Goal: Task Accomplishment & Management: Manage account settings

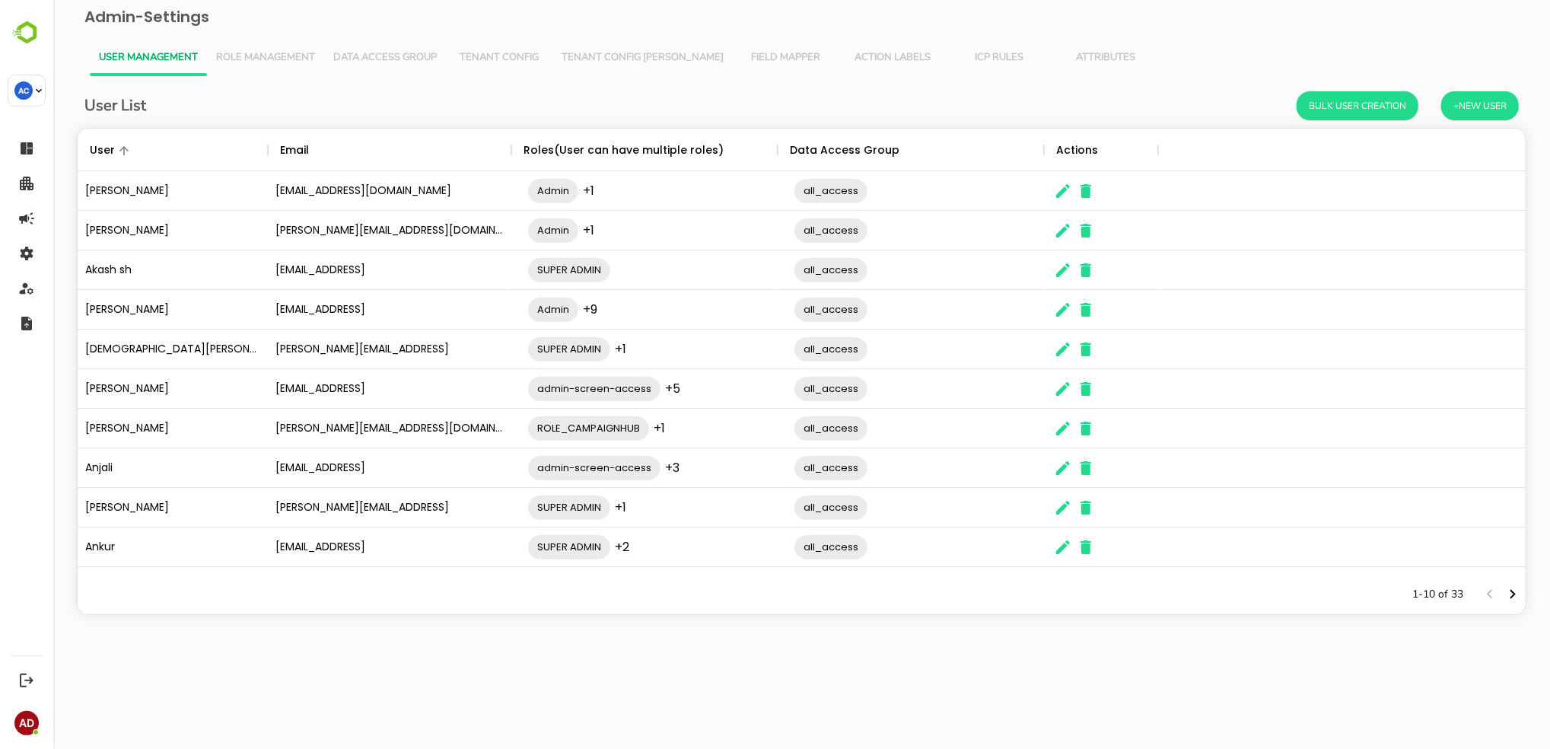
scroll to position [431, 1432]
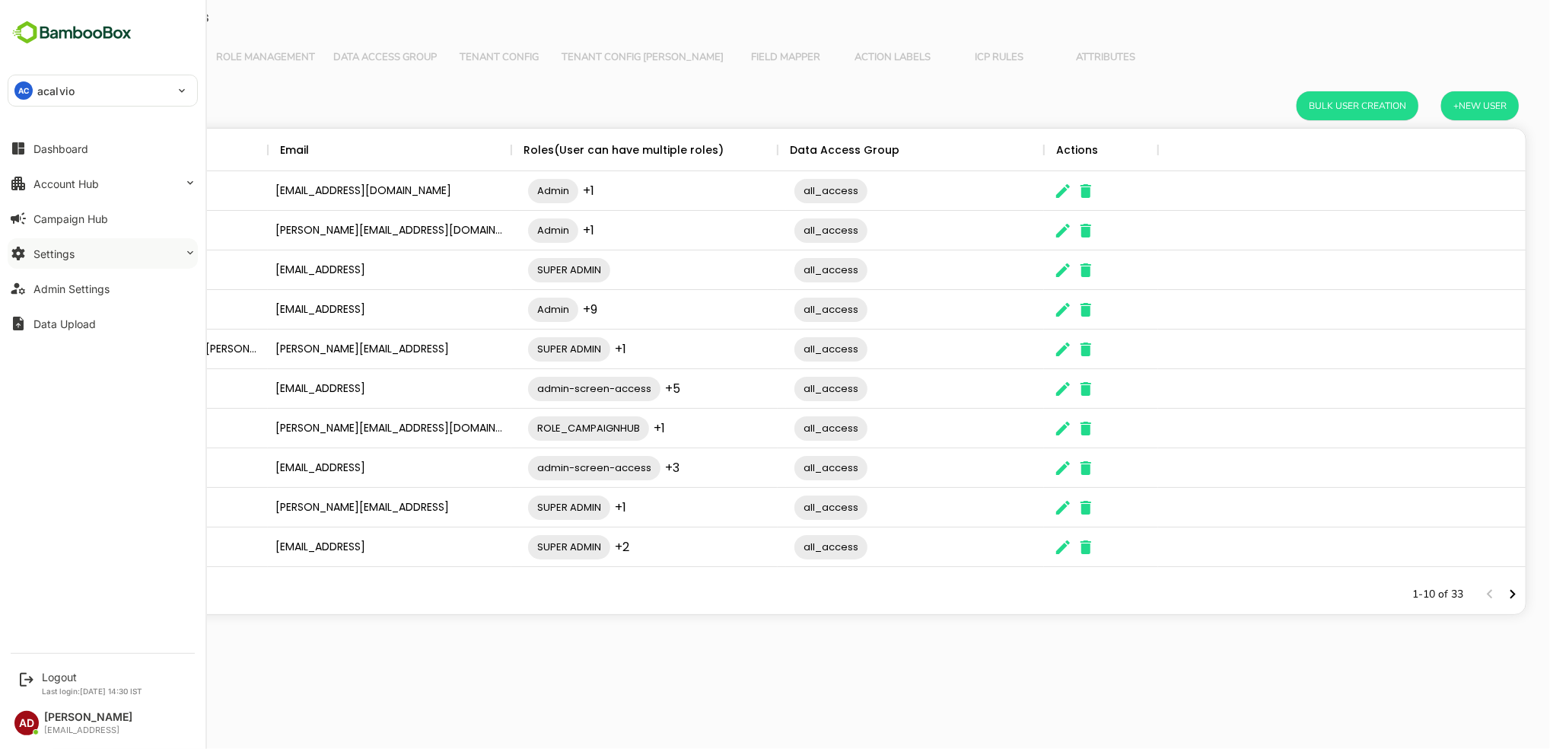
click at [25, 253] on icon at bounding box center [18, 253] width 18 height 18
click at [65, 283] on div "Attribute Values Setup" at bounding box center [82, 284] width 98 height 13
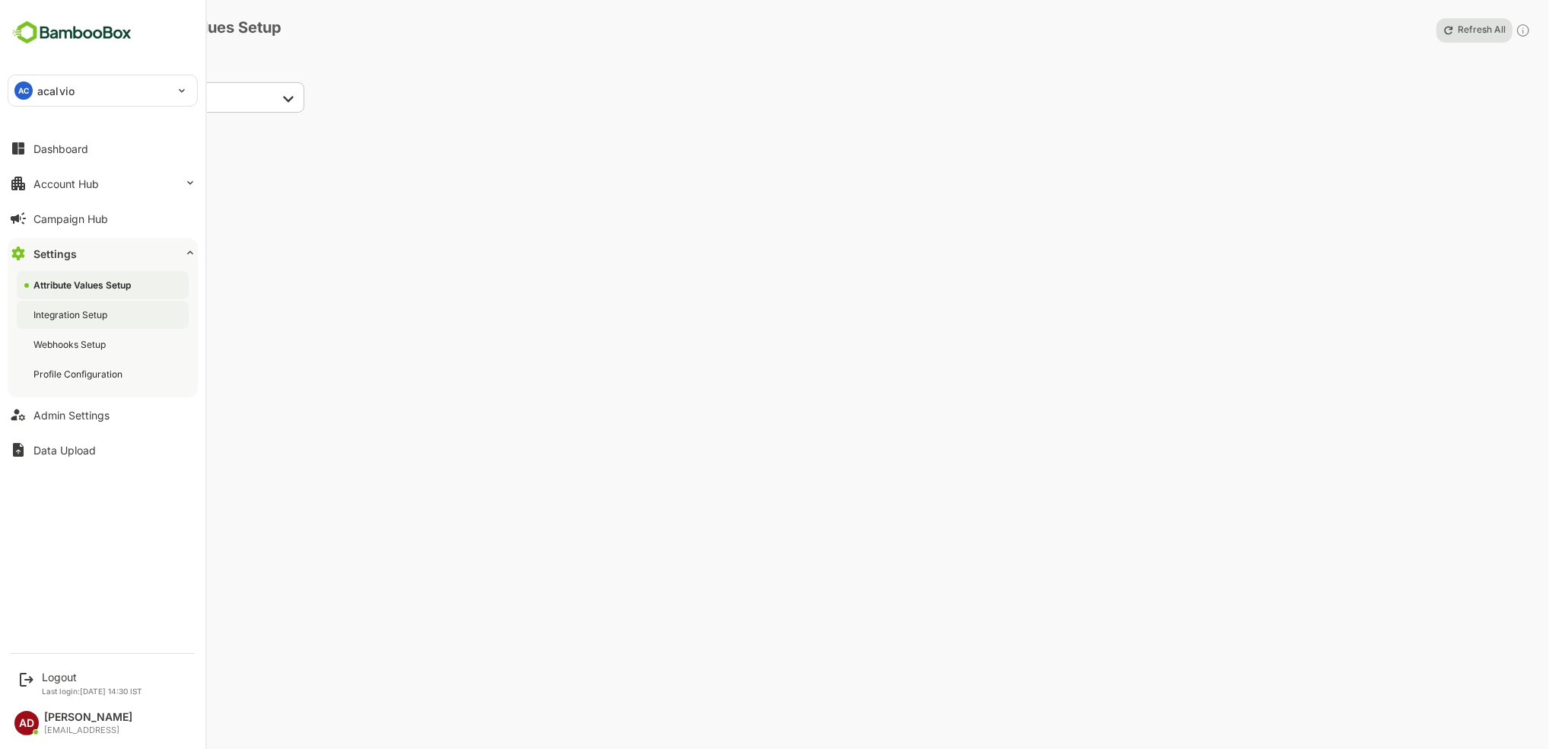
click at [66, 316] on div "Integration Setup" at bounding box center [71, 314] width 77 height 13
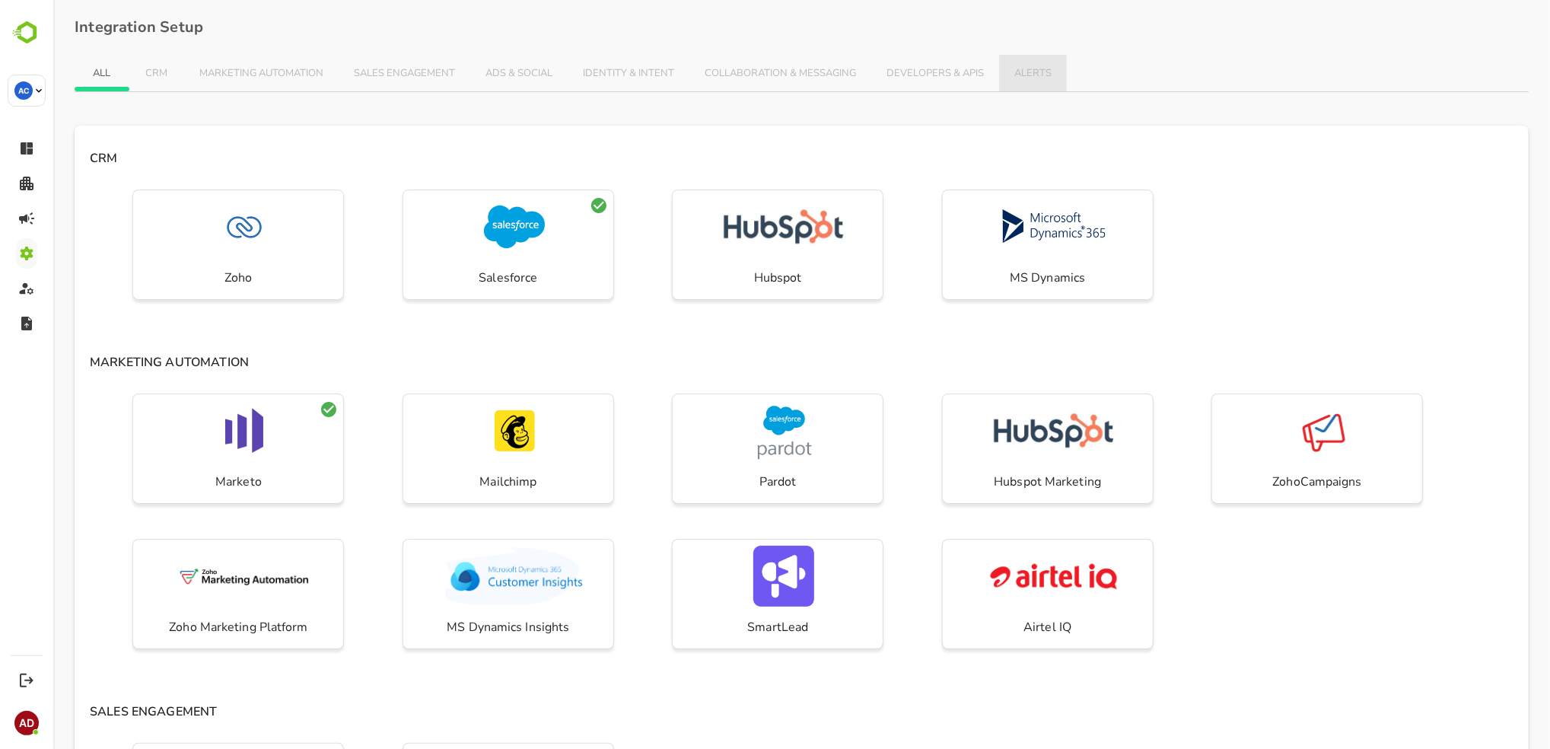
click at [1028, 75] on span "ALERTS" at bounding box center [1031, 74] width 37 height 12
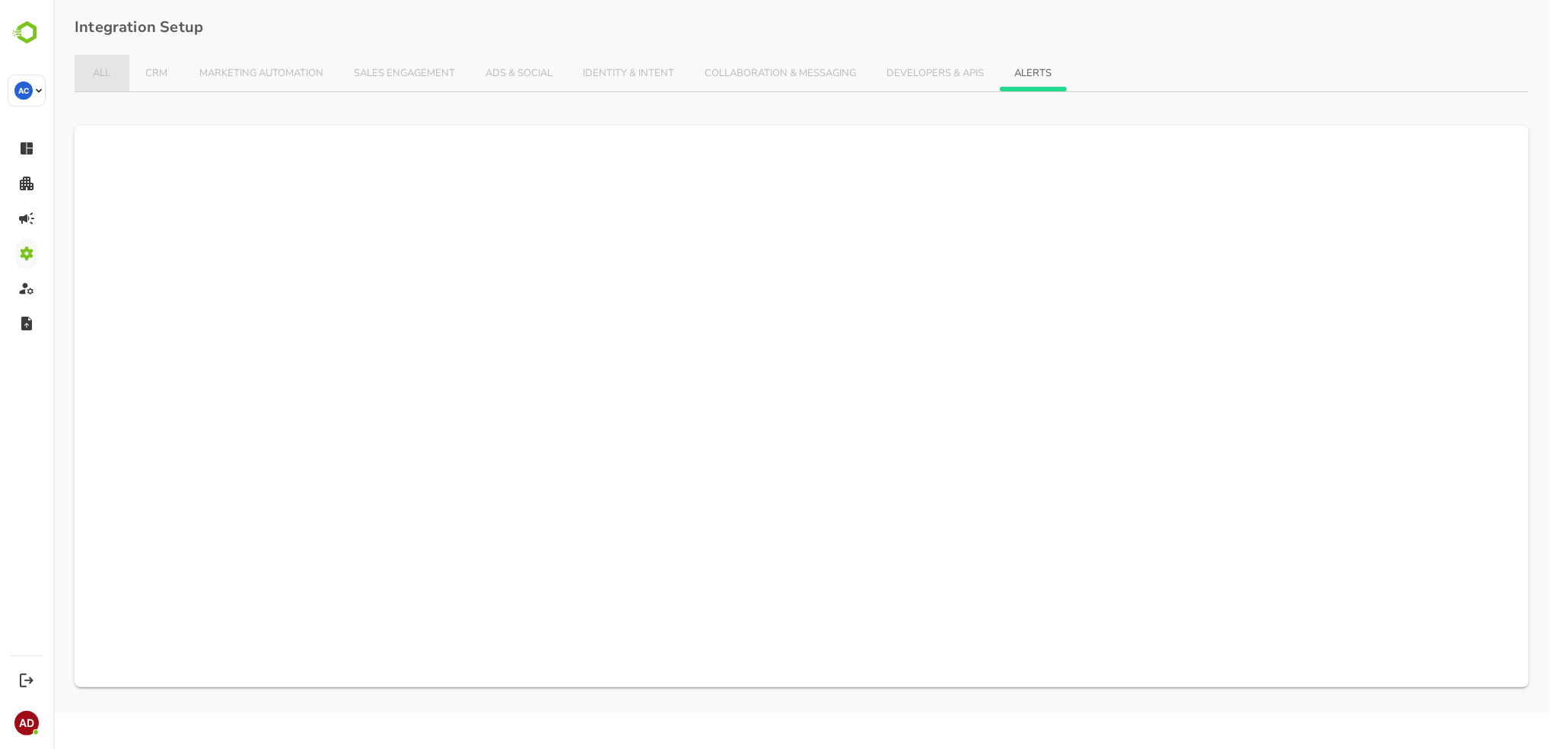
click at [89, 72] on span "ALL" at bounding box center [101, 74] width 24 height 12
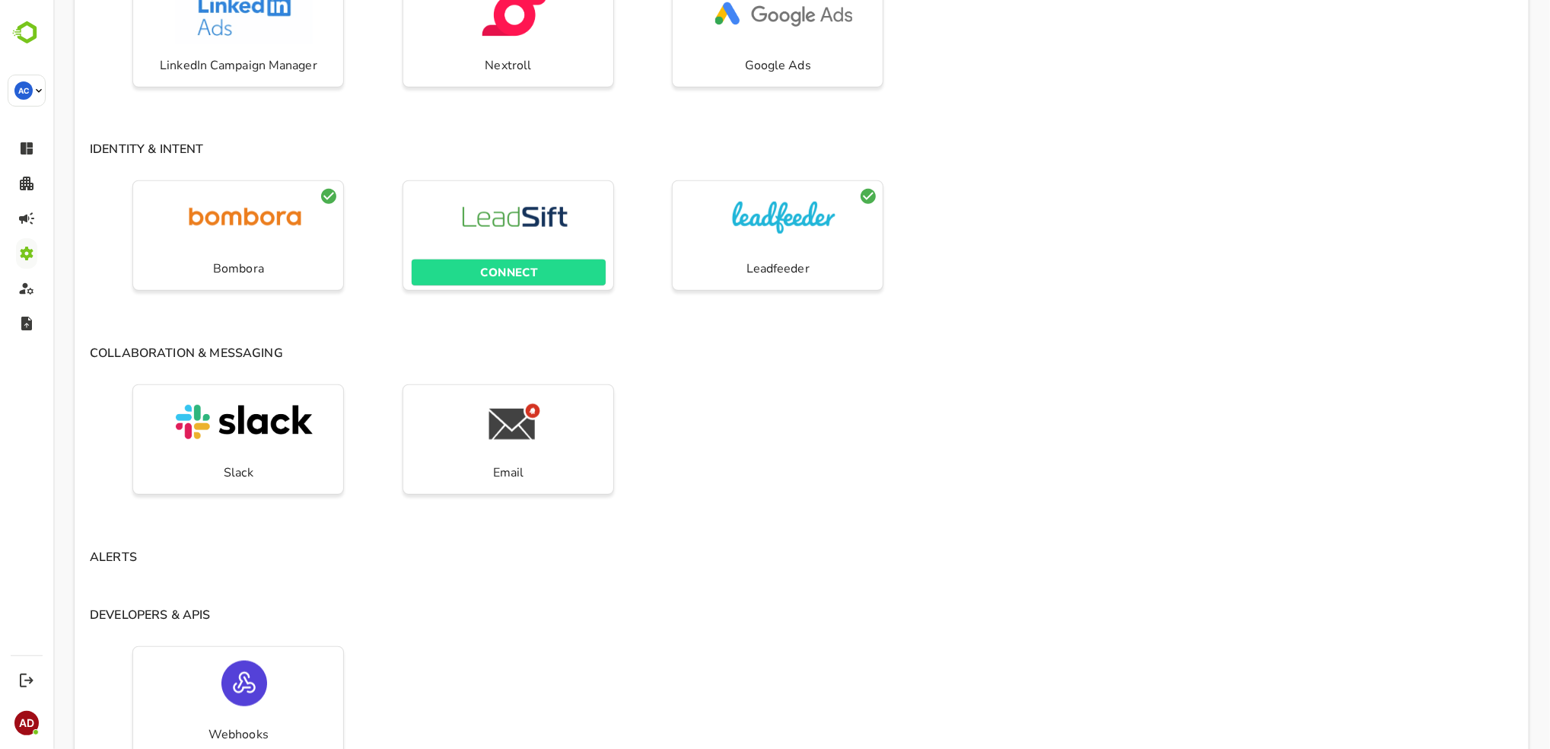
scroll to position [1028, 0]
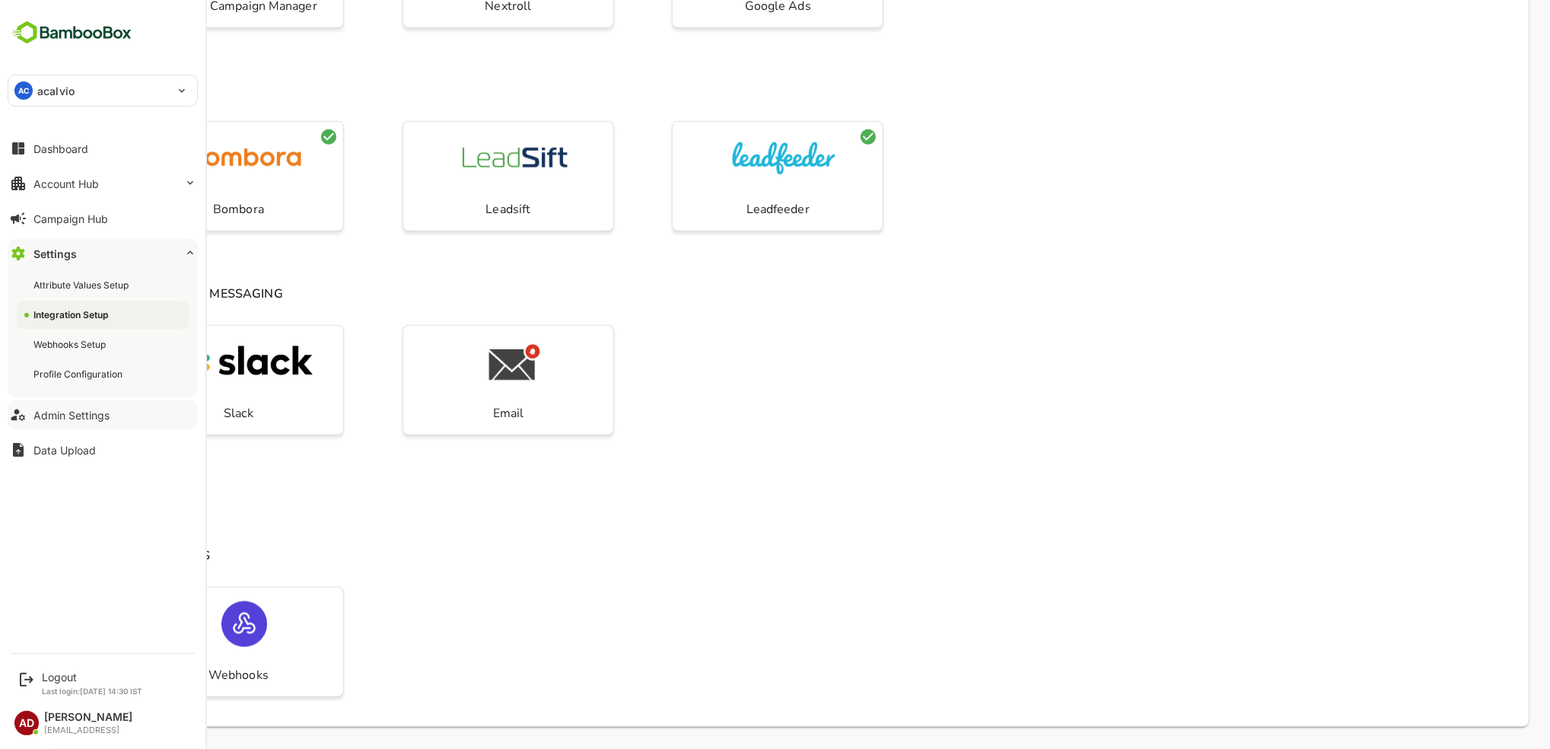
click at [80, 421] on div "Admin Settings" at bounding box center [71, 414] width 76 height 13
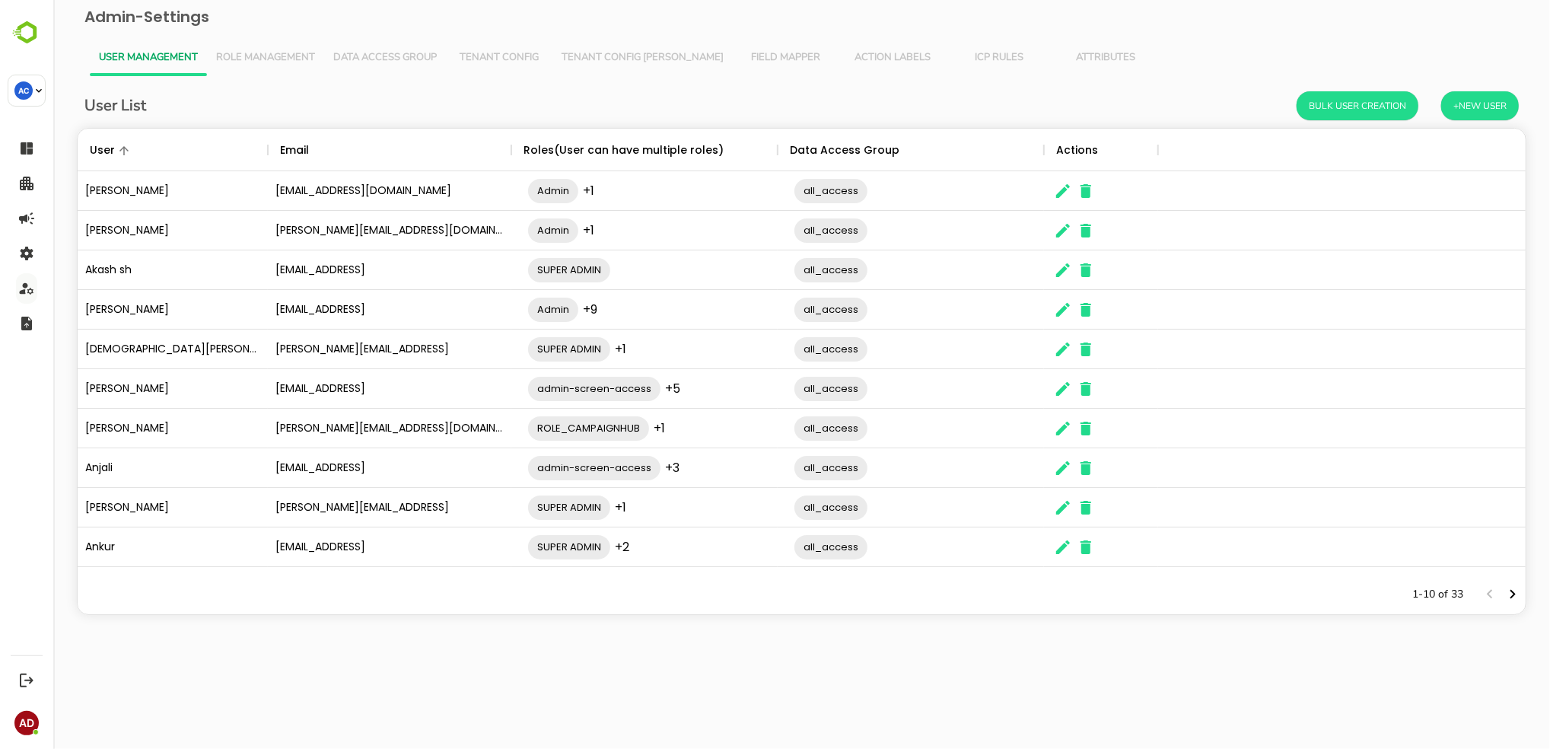
scroll to position [431, 1432]
click at [1059, 393] on icon "The User Data" at bounding box center [1062, 389] width 14 height 14
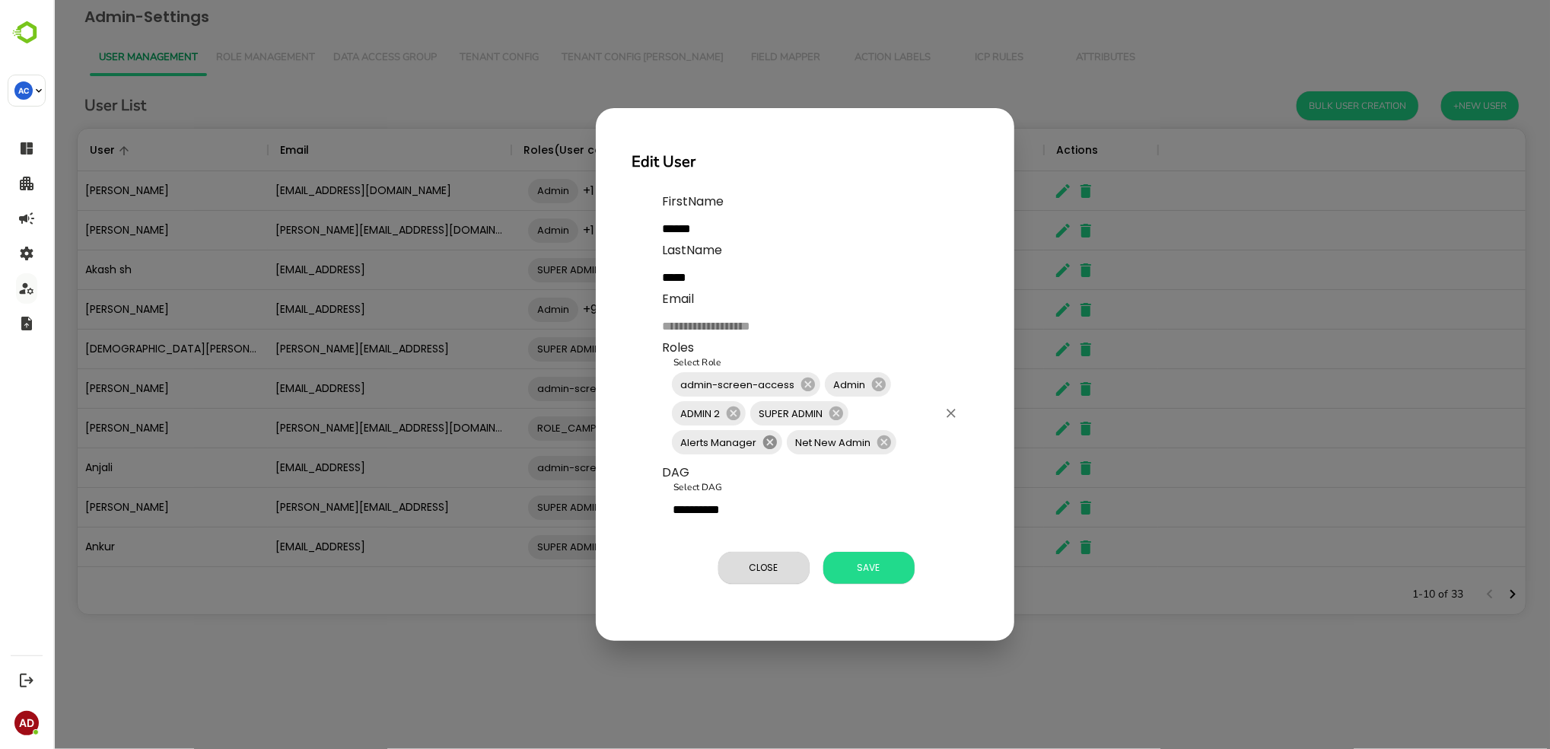
click at [768, 446] on icon at bounding box center [768, 442] width 14 height 14
click at [871, 566] on span "Save" at bounding box center [868, 568] width 76 height 20
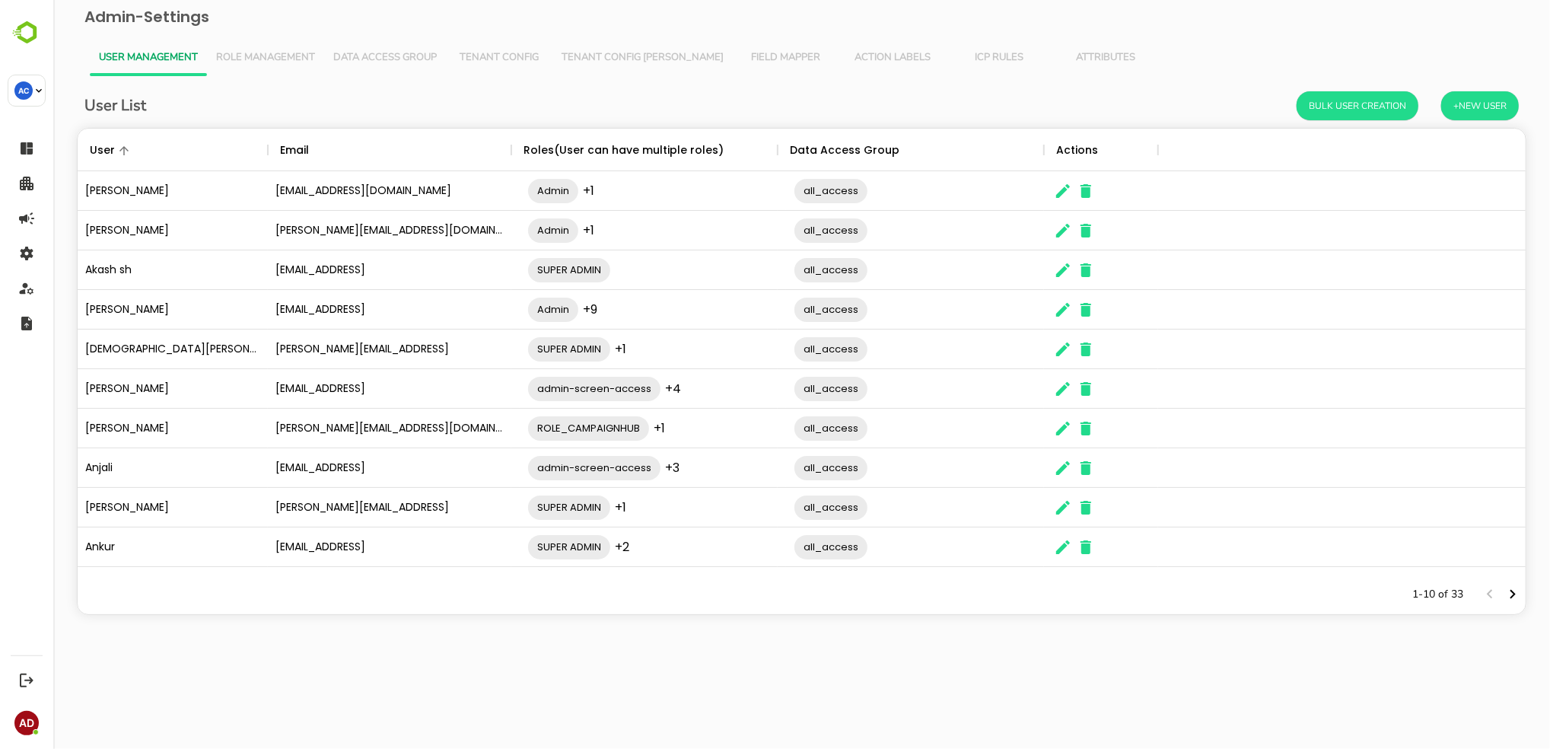
scroll to position [431, 1432]
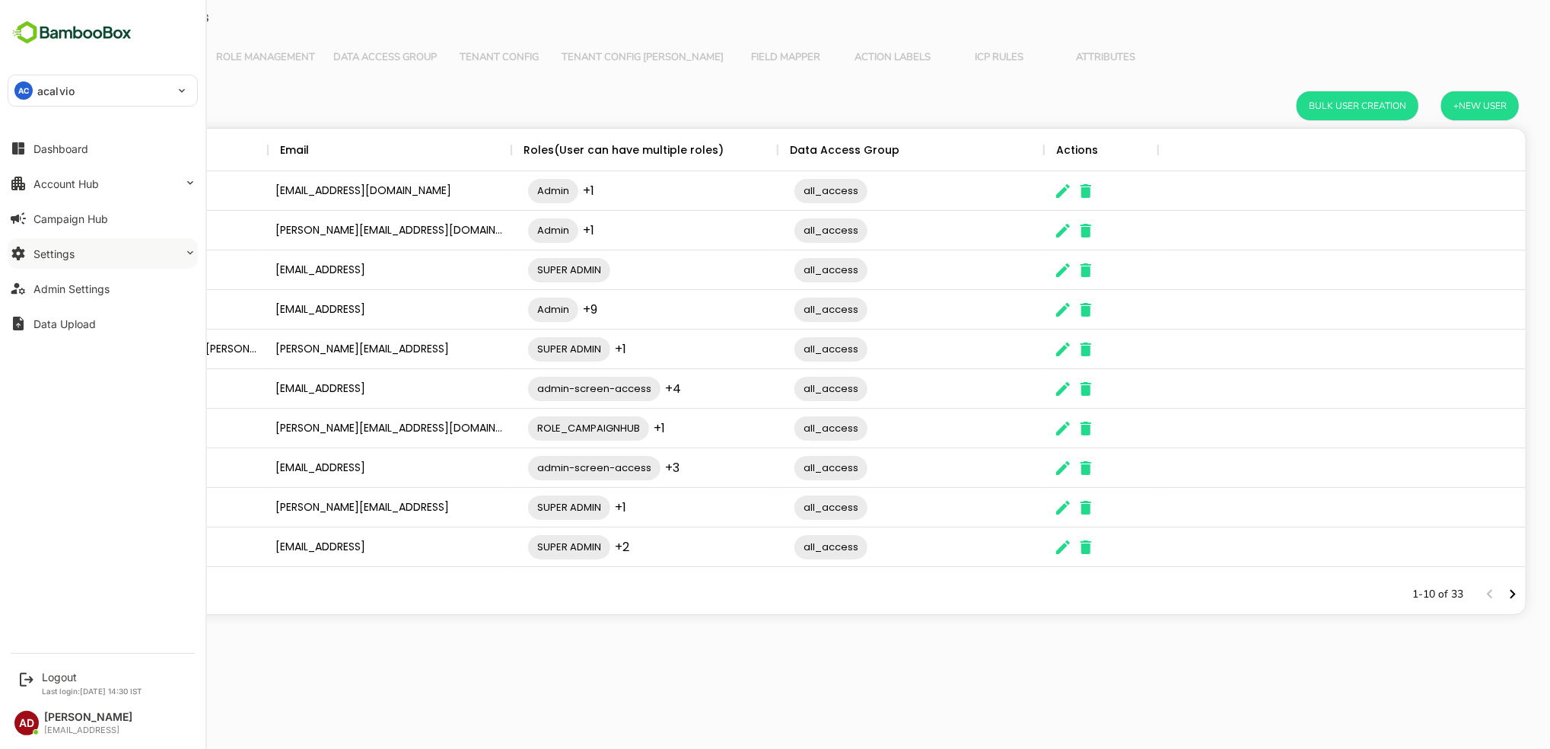
click at [45, 253] on div "Settings" at bounding box center [53, 253] width 41 height 13
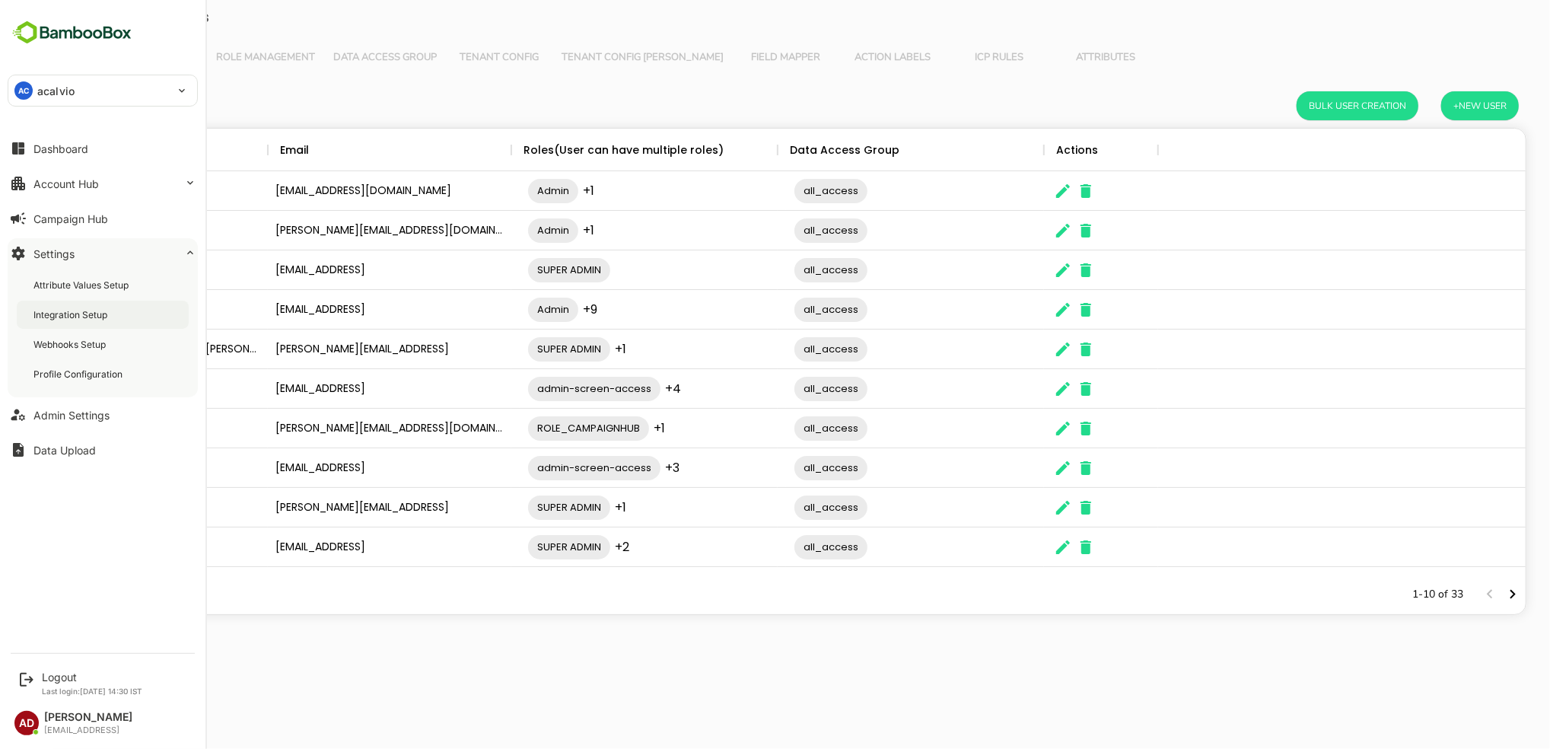
click at [69, 312] on div "Integration Setup" at bounding box center [71, 314] width 77 height 13
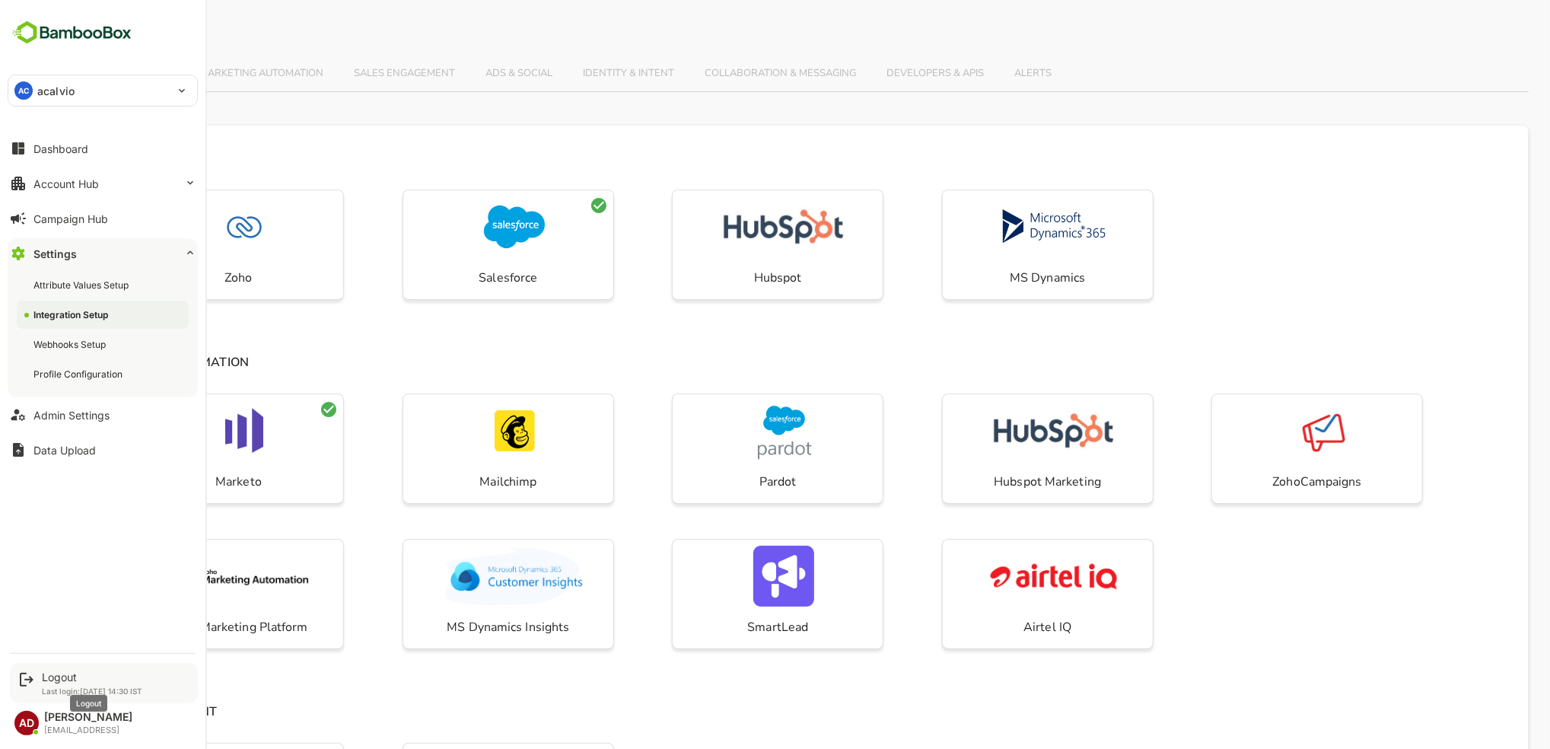
click at [65, 678] on div "Logout" at bounding box center [92, 676] width 100 height 13
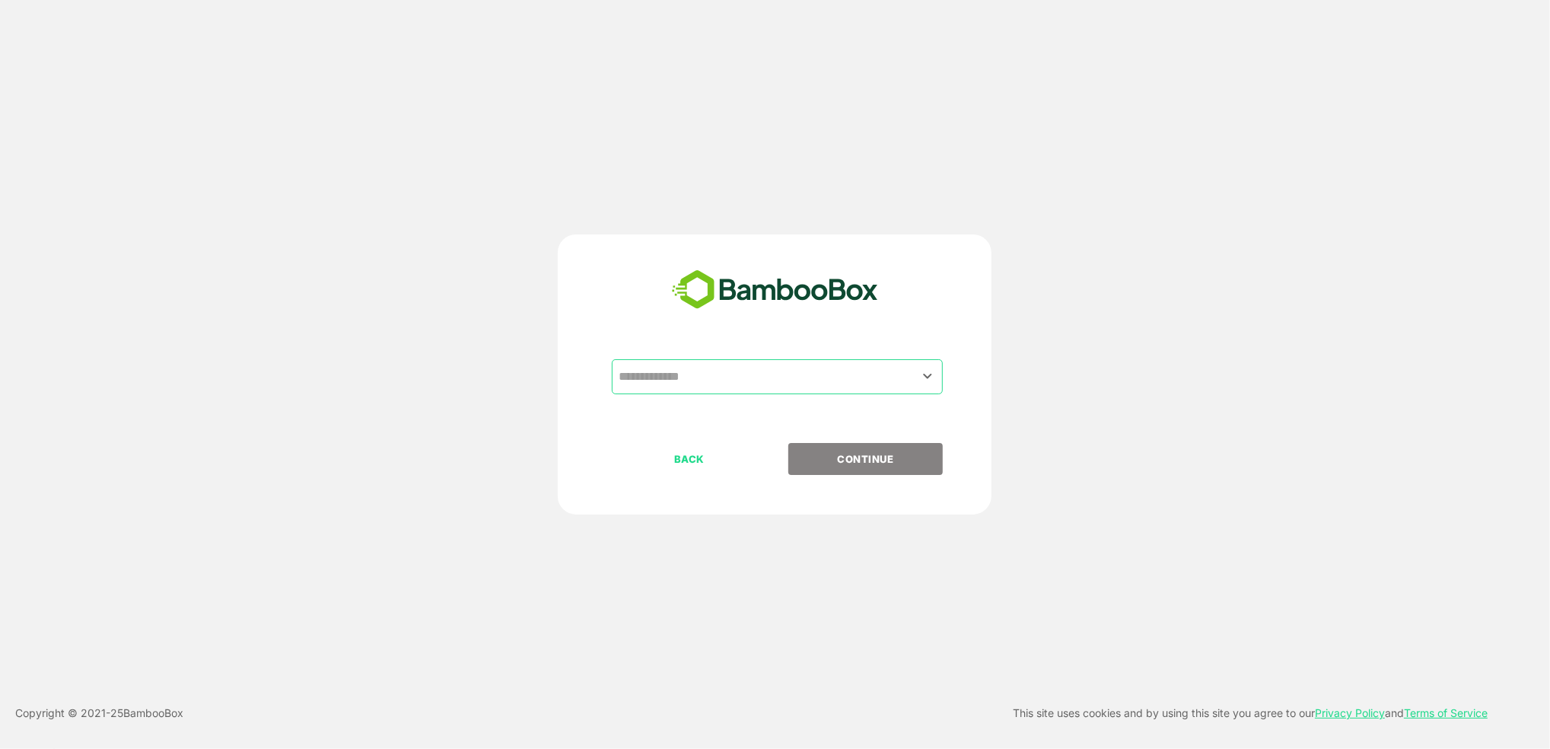
click at [690, 370] on input "text" at bounding box center [777, 376] width 325 height 29
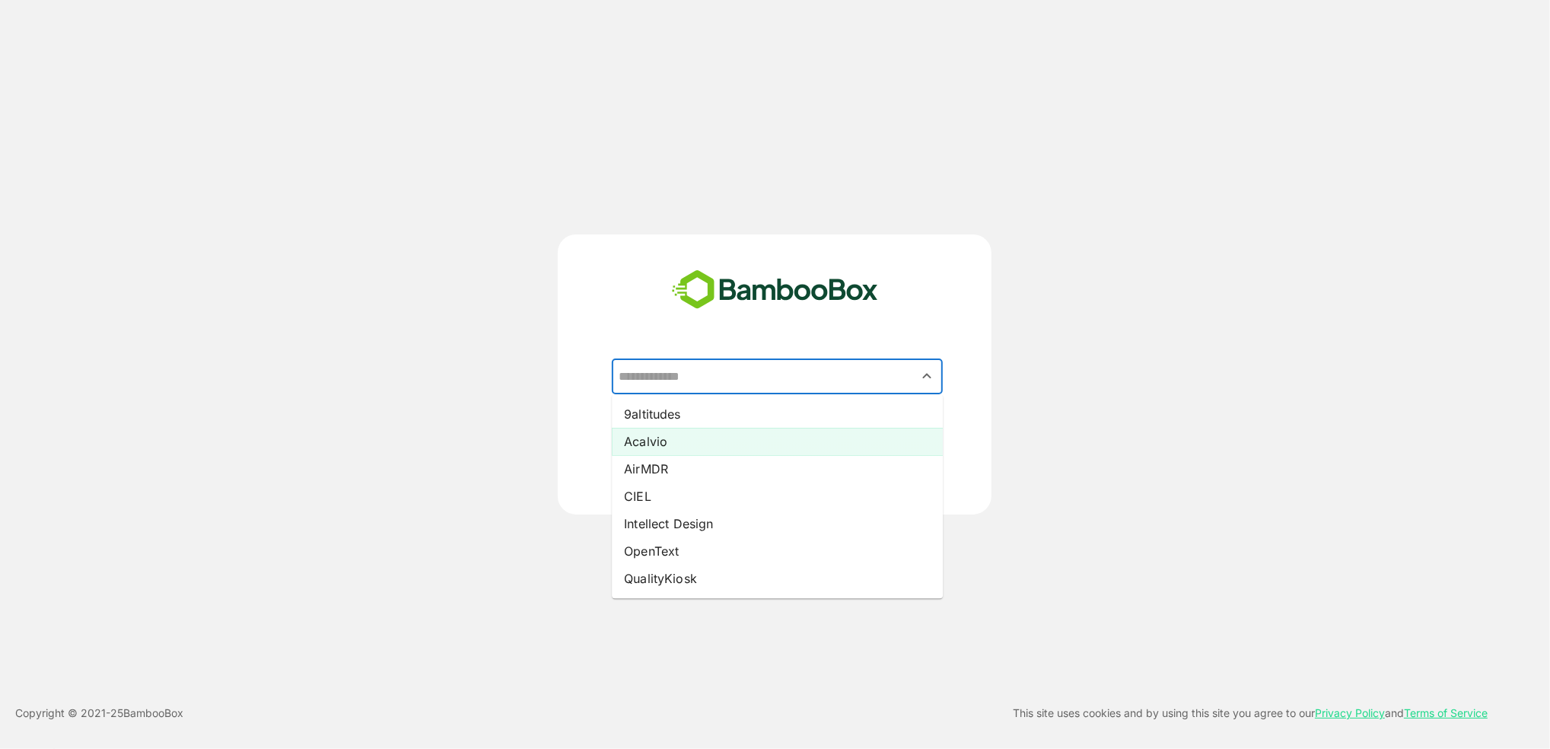
click at [701, 431] on li "Acalvio" at bounding box center [777, 441] width 331 height 27
type input "*******"
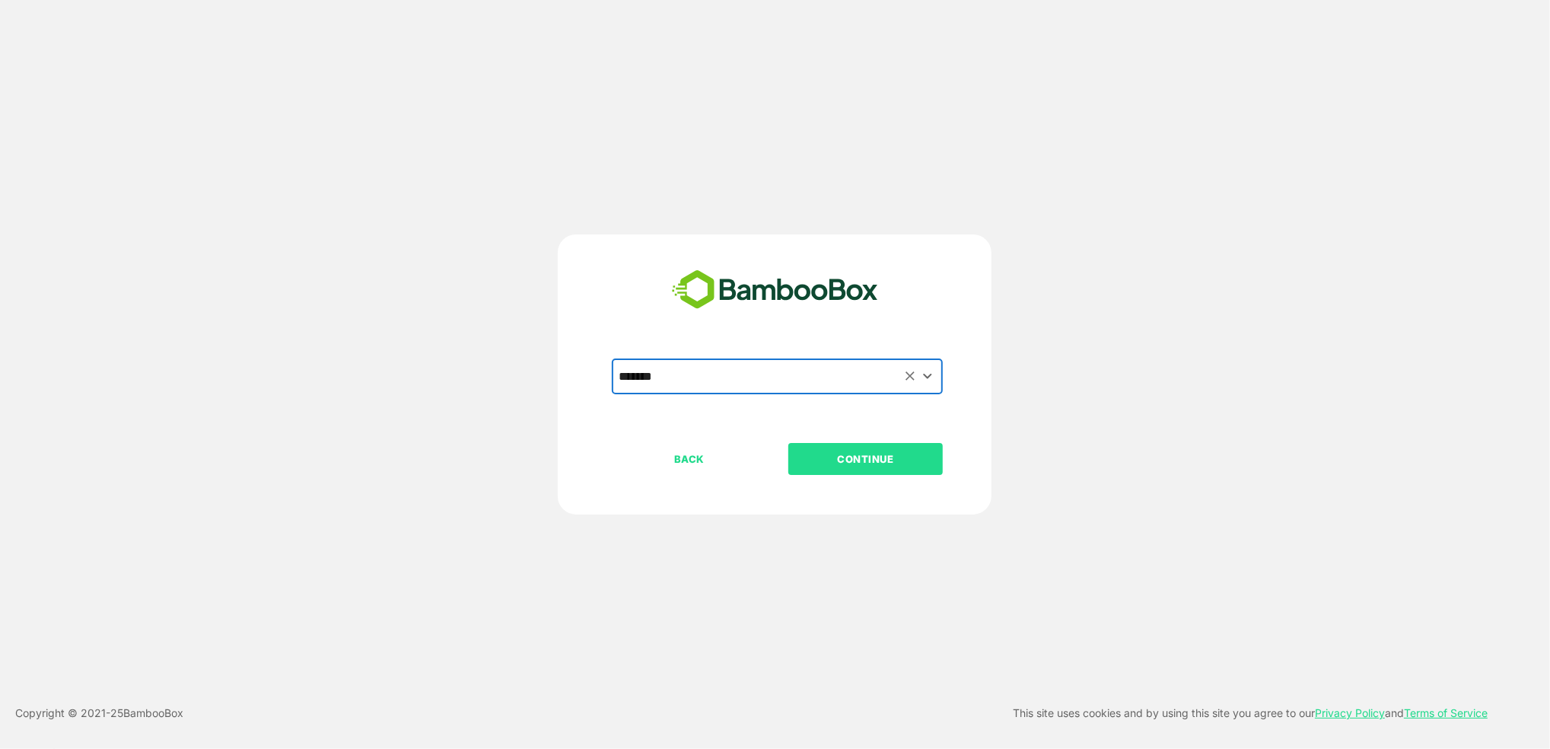
click at [844, 460] on p "CONTINUE" at bounding box center [866, 458] width 152 height 17
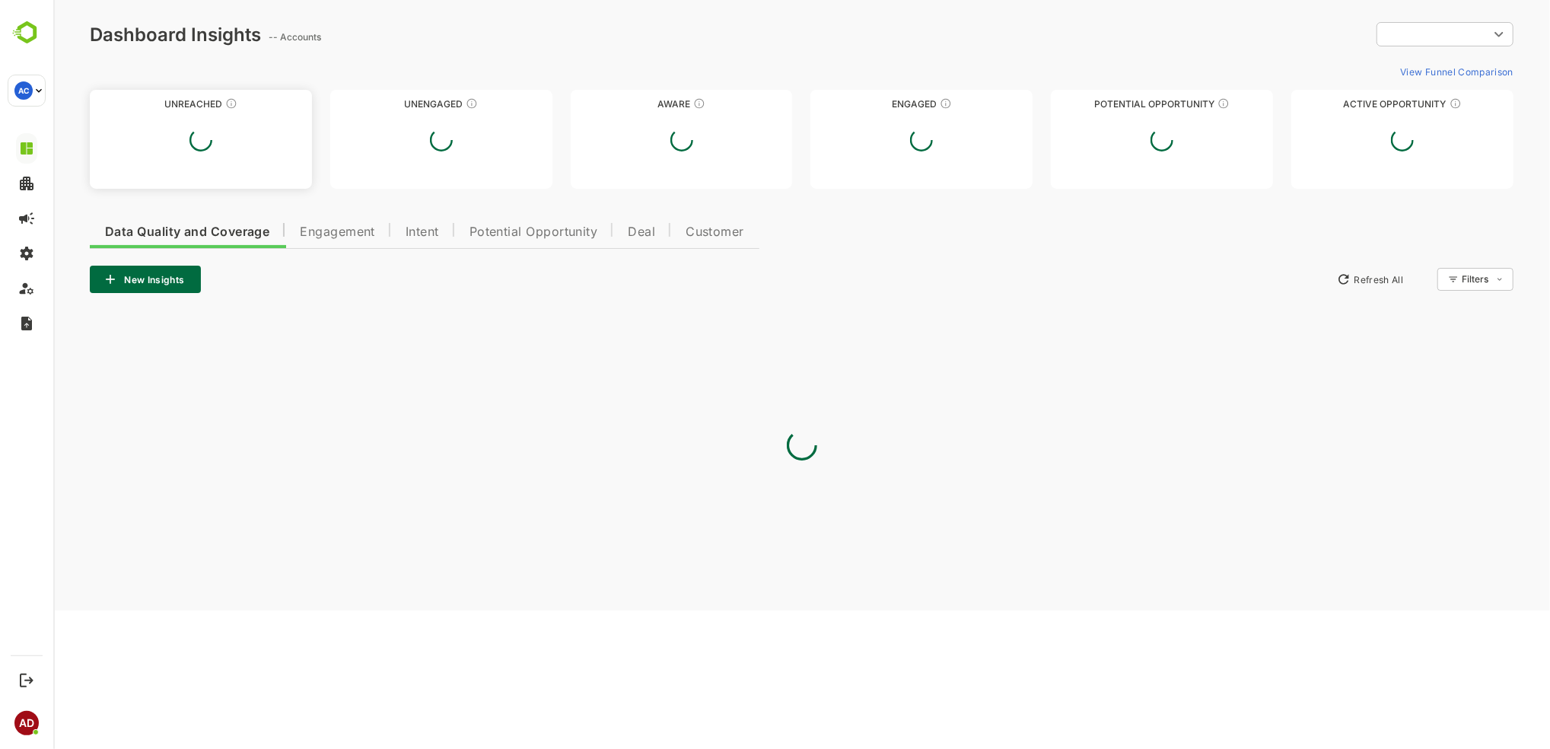
type input "**********"
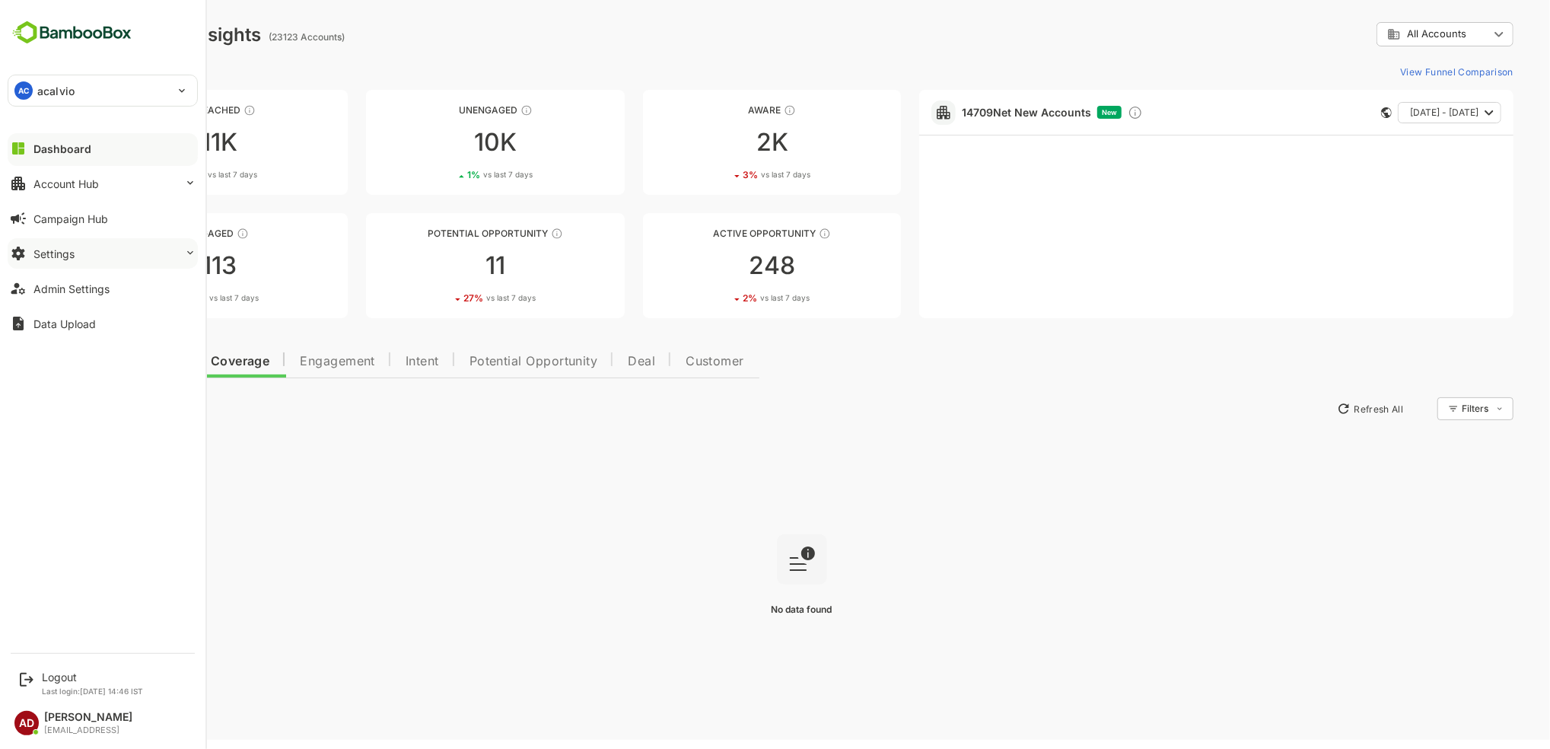
click at [56, 245] on button "Settings" at bounding box center [103, 253] width 190 height 30
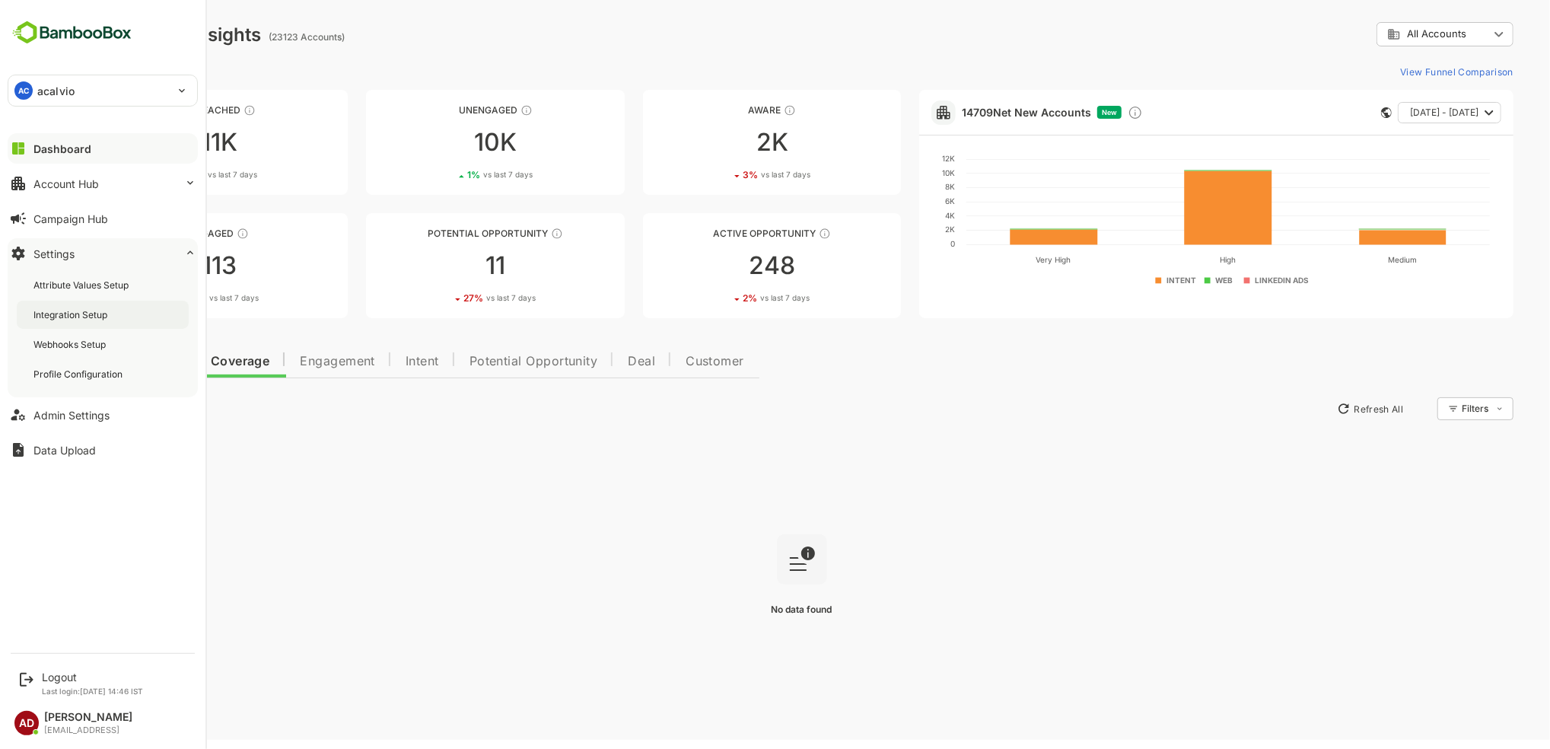
click at [104, 317] on div "Integration Setup" at bounding box center [71, 314] width 77 height 13
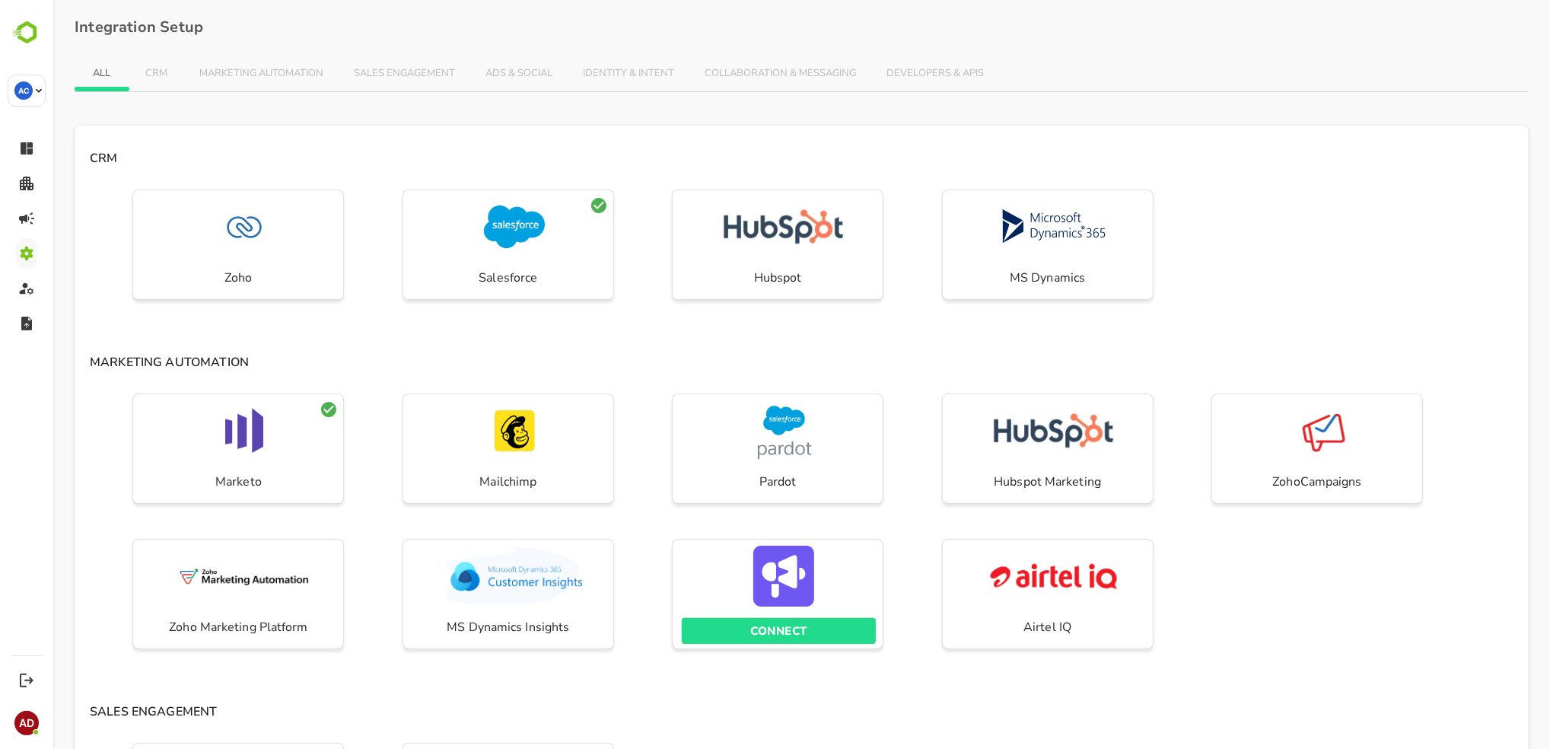
scroll to position [970, 0]
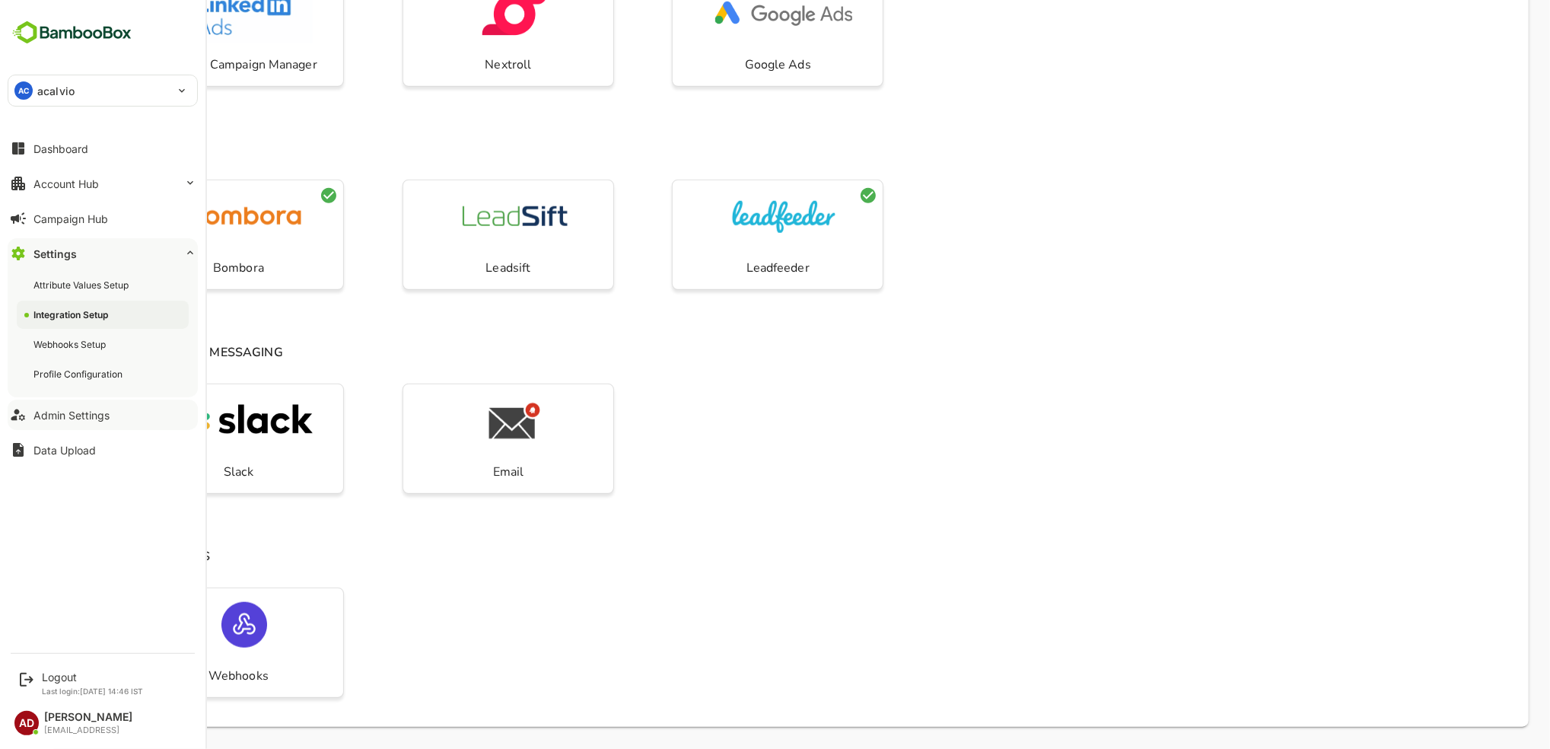
click at [81, 418] on div "Admin Settings" at bounding box center [71, 414] width 76 height 13
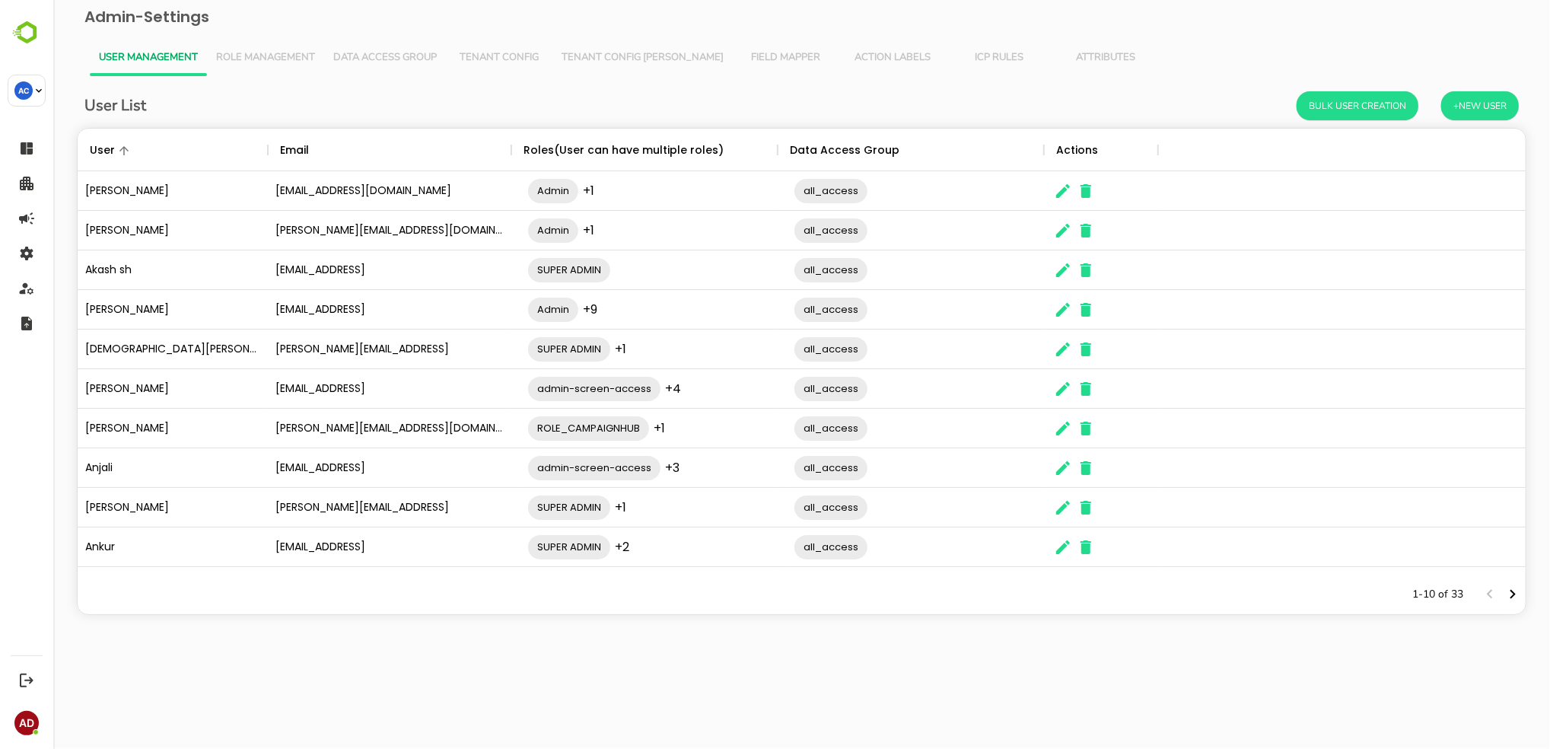
scroll to position [431, 1432]
click at [1060, 472] on icon "The User Data" at bounding box center [1062, 468] width 14 height 14
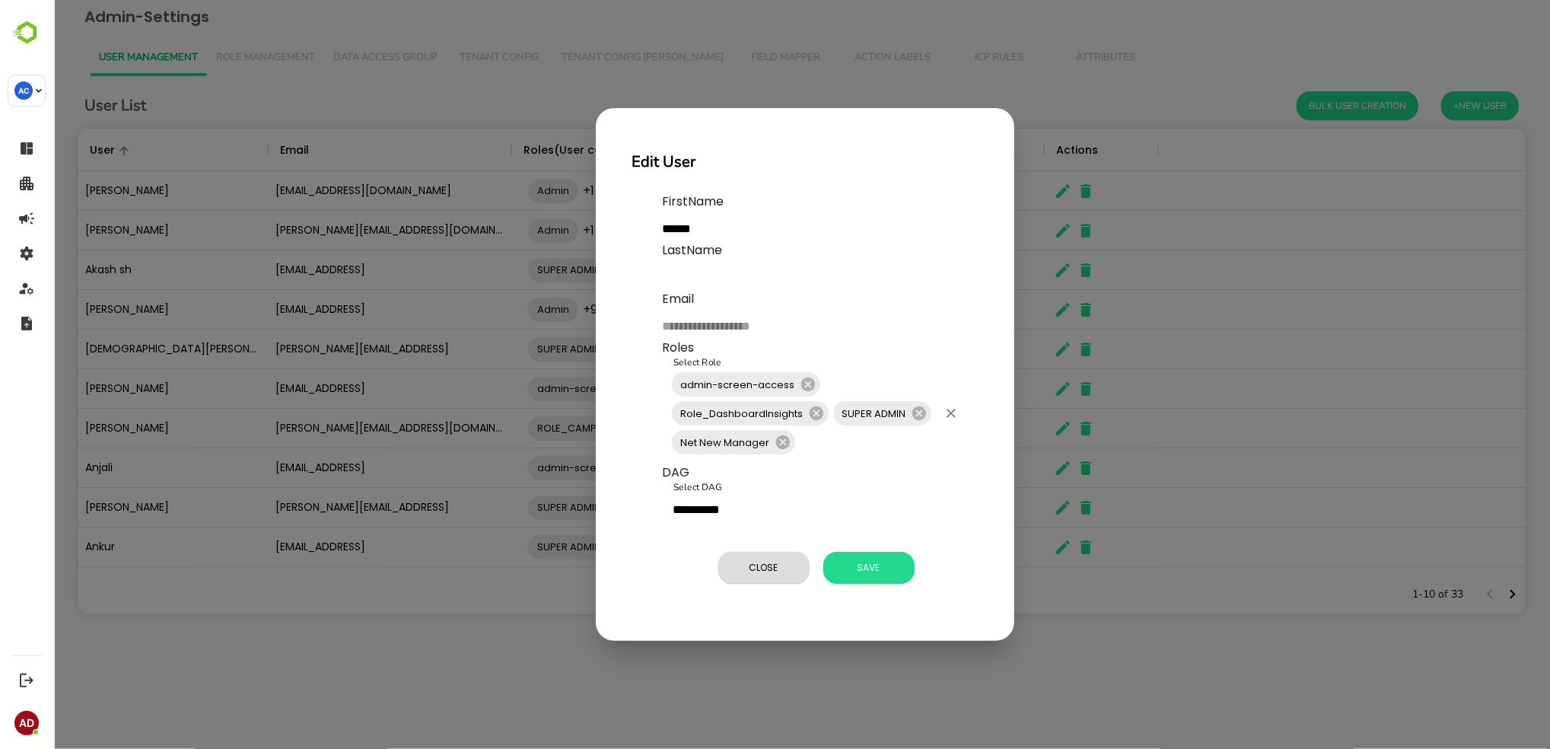
click at [812, 451] on input "Select Role" at bounding box center [866, 442] width 140 height 29
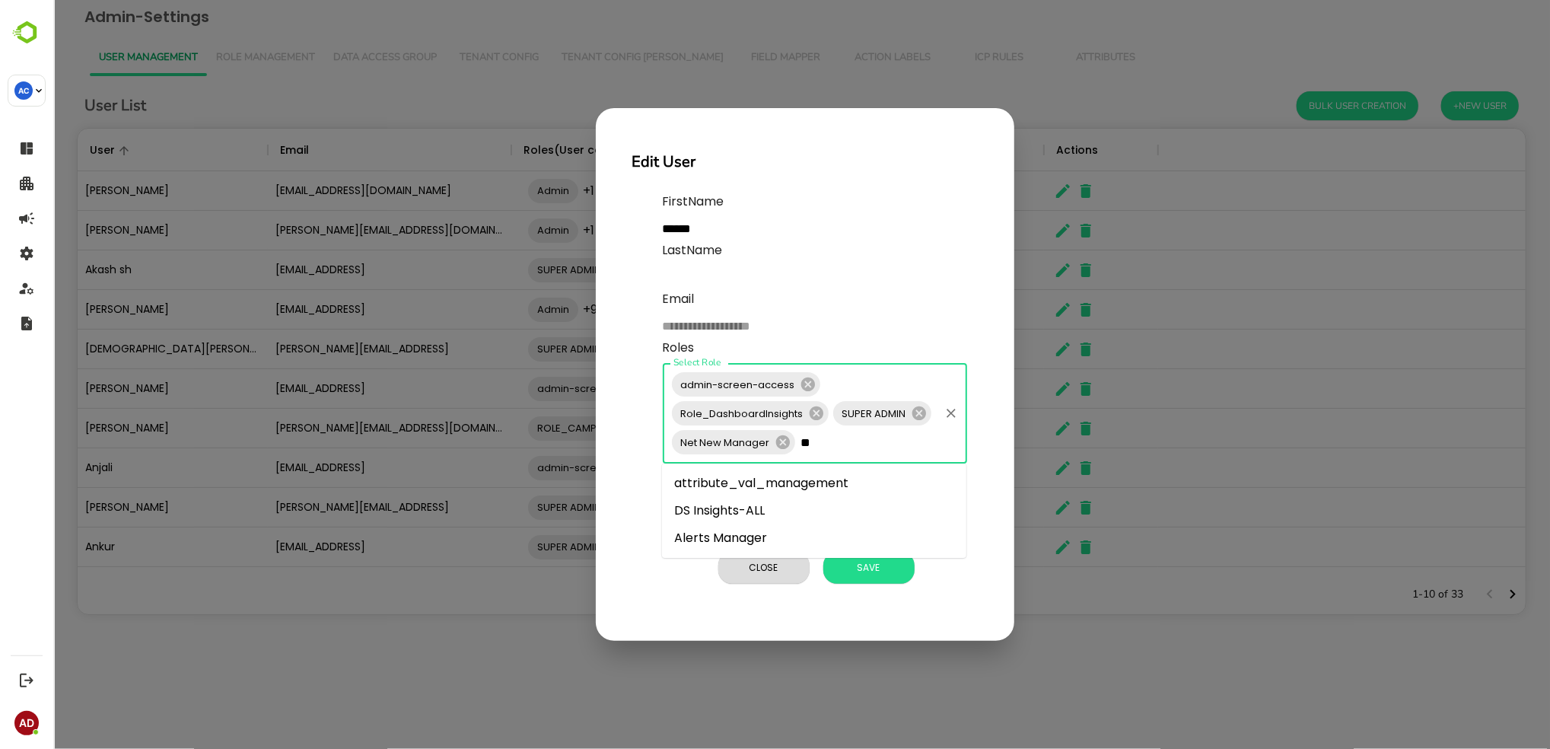
type input "***"
click at [784, 486] on li "Alerts Manager" at bounding box center [813, 482] width 304 height 27
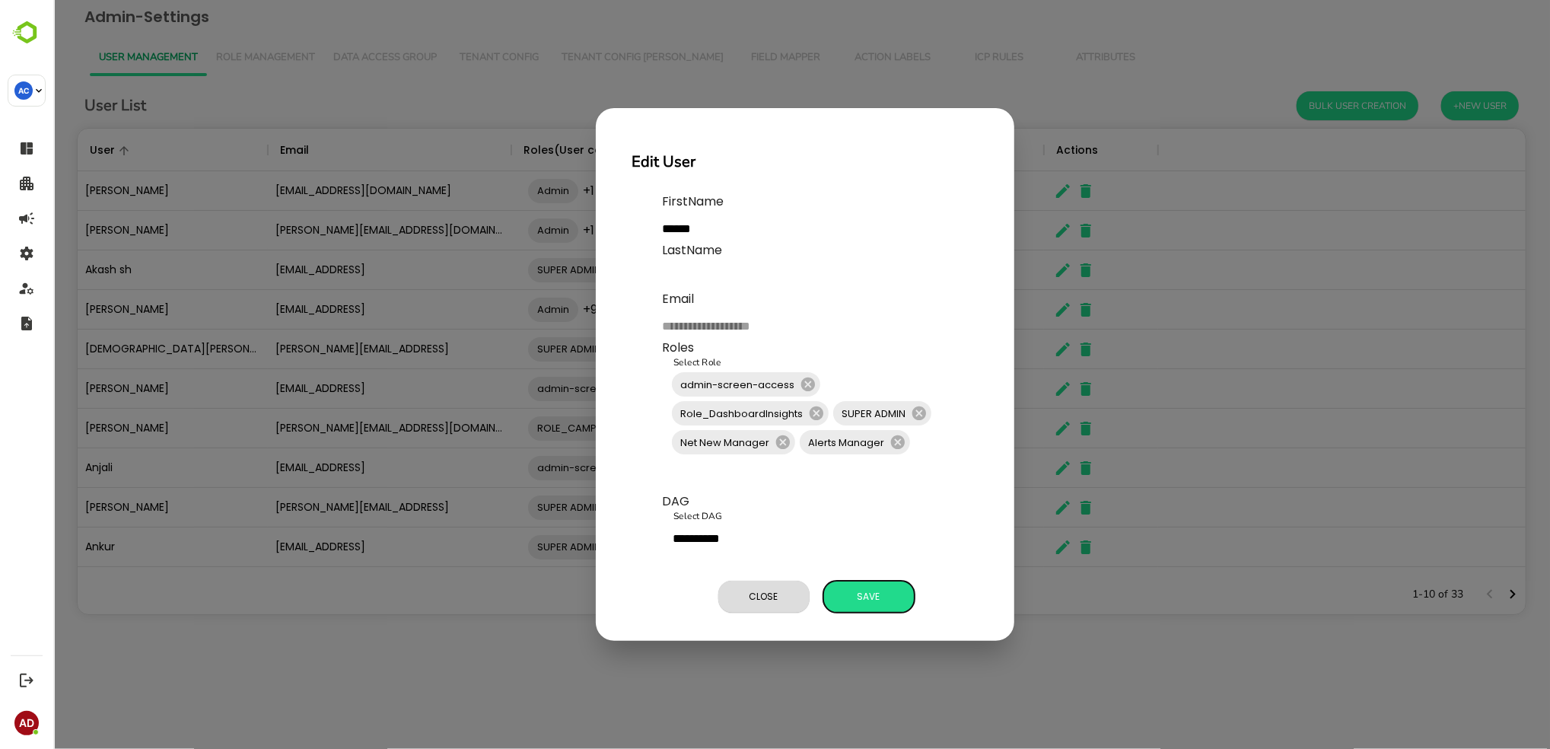
click at [869, 568] on p "**********" at bounding box center [819, 405] width 315 height 426
click at [870, 601] on span "Save" at bounding box center [868, 597] width 76 height 20
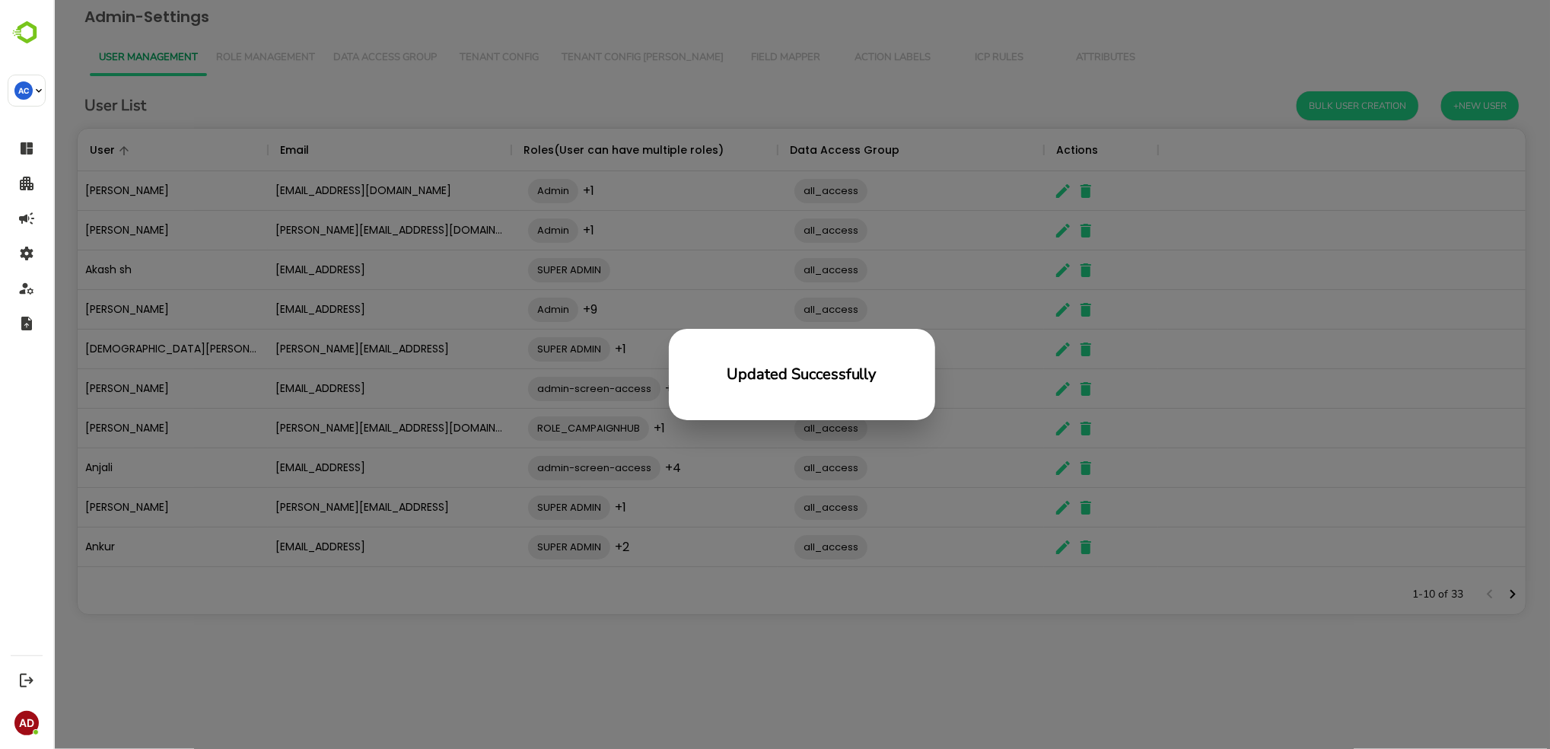
click at [715, 603] on div "Updated Successfully" at bounding box center [800, 374] width 1496 height 749
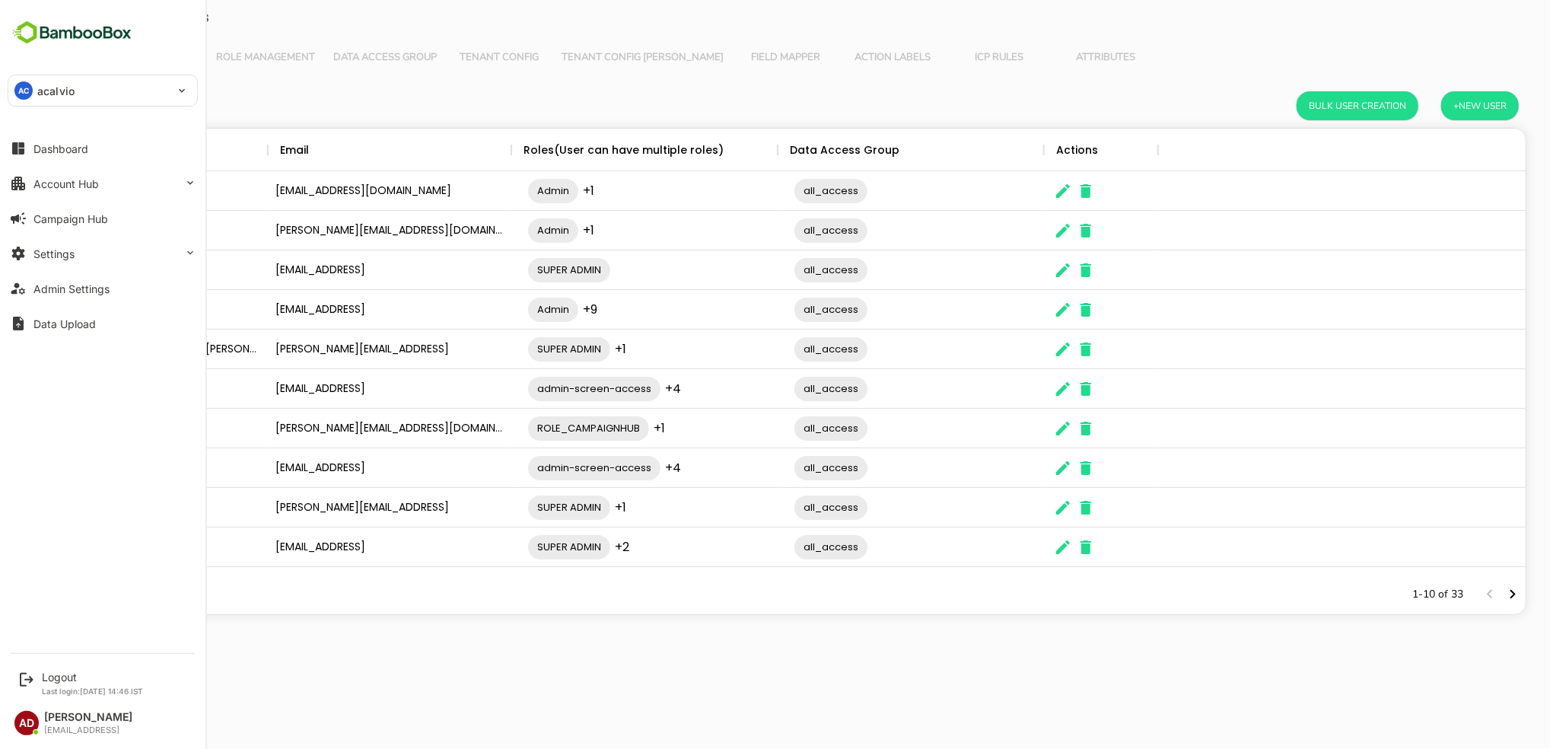
scroll to position [431, 1432]
click at [67, 678] on div "Logout" at bounding box center [92, 676] width 101 height 13
